Goal: Find specific page/section: Find specific page/section

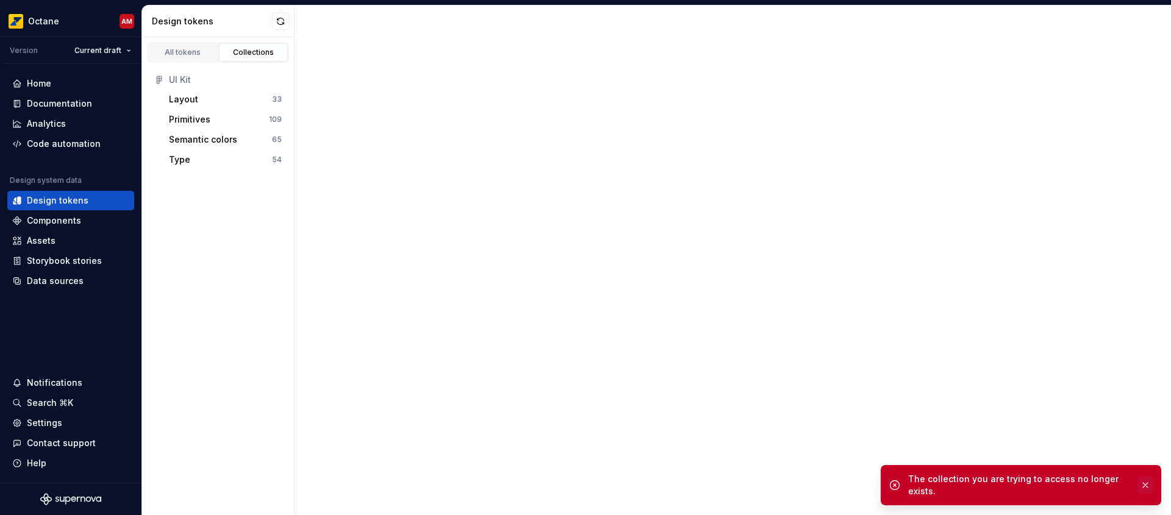
click at [1145, 488] on button "button" at bounding box center [1145, 485] width 16 height 17
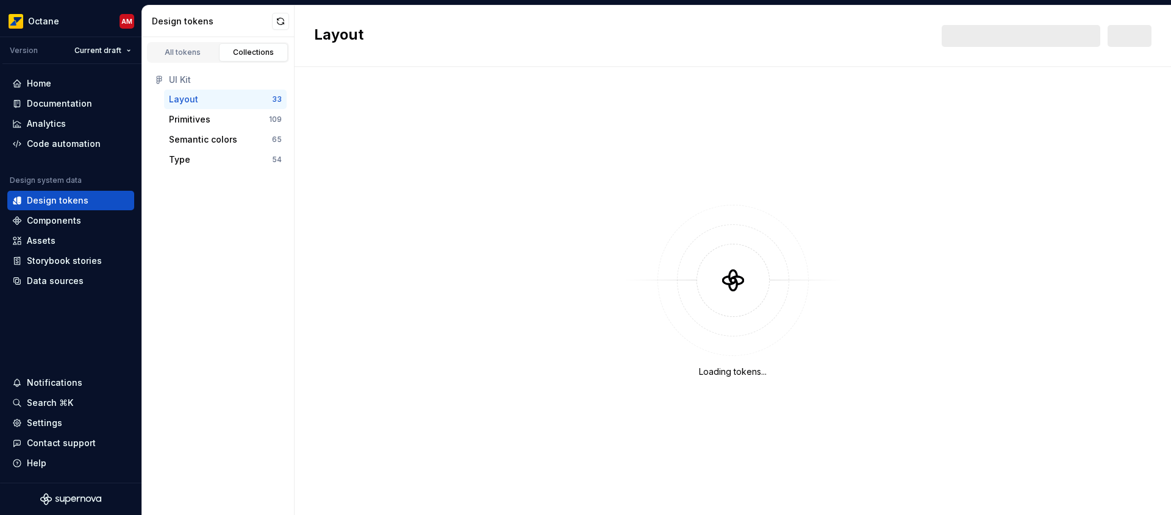
click at [440, 198] on div "Loading tokens..." at bounding box center [733, 291] width 876 height 448
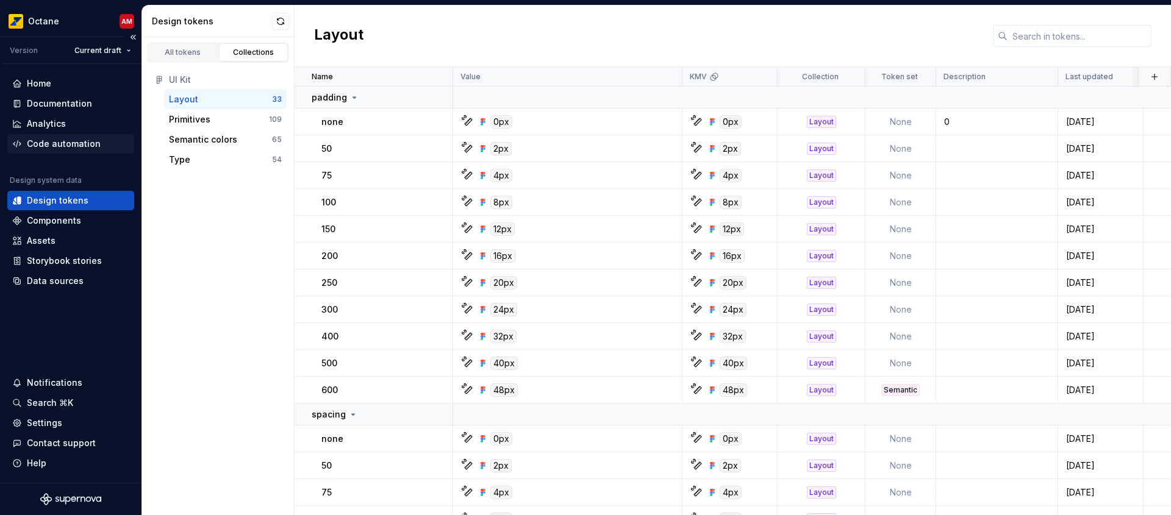
click at [57, 141] on div "Code automation" at bounding box center [64, 144] width 74 height 12
